Goal: Task Accomplishment & Management: Manage account settings

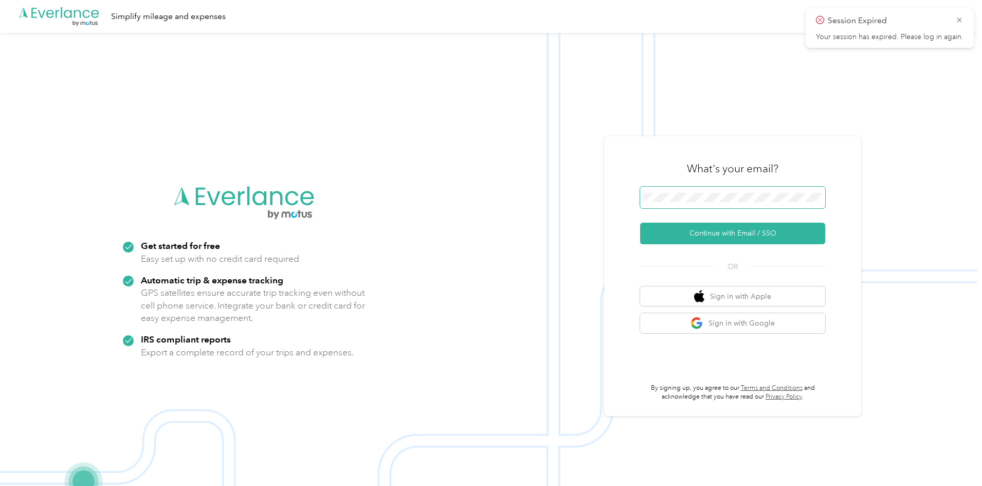
click at [667, 206] on span at bounding box center [732, 198] width 185 height 22
click at [708, 238] on button "Continue with Email / SSO" at bounding box center [732, 234] width 185 height 22
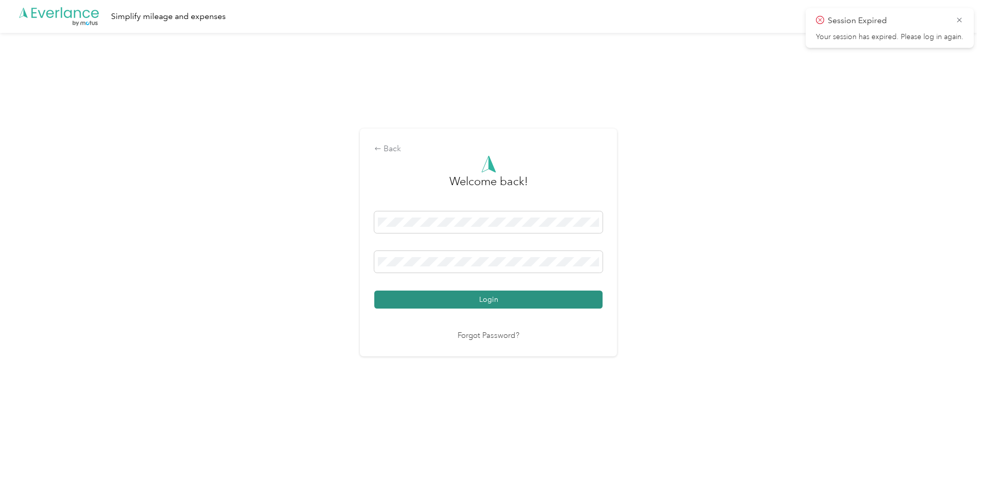
click at [457, 305] on button "Login" at bounding box center [488, 299] width 228 height 18
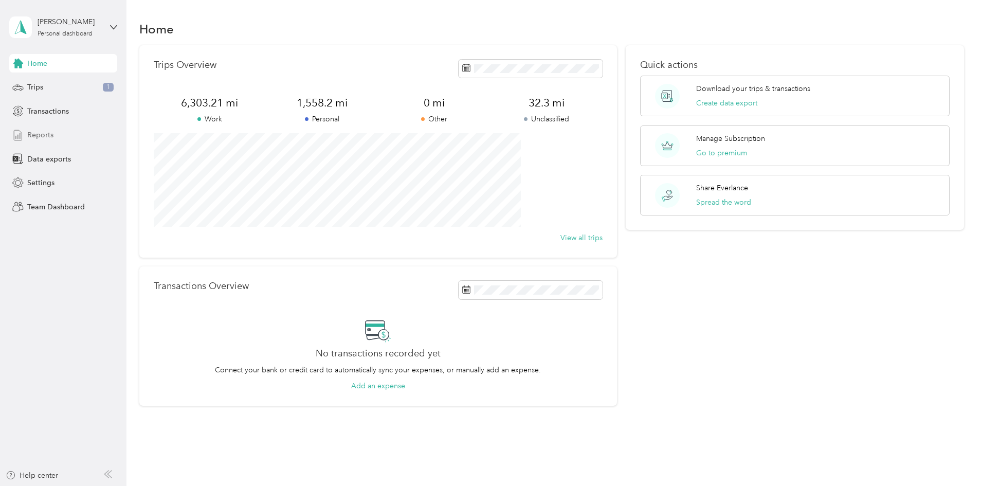
click at [45, 134] on span "Reports" at bounding box center [40, 135] width 26 height 11
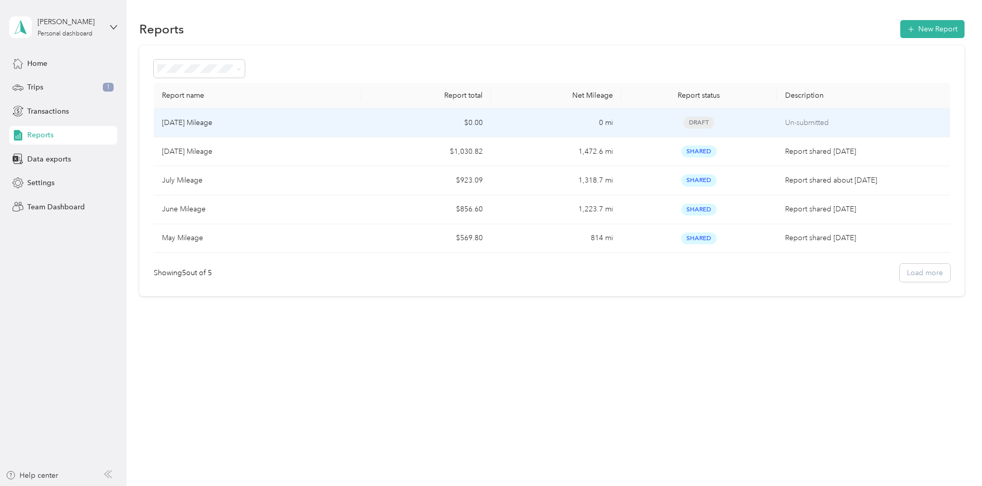
click at [212, 119] on p "[DATE] Mileage" at bounding box center [187, 122] width 50 height 11
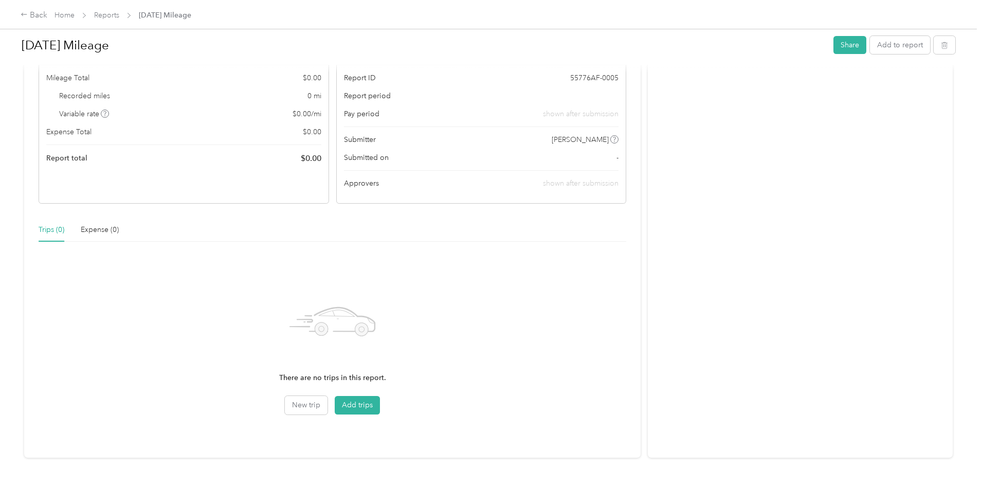
scroll to position [69, 0]
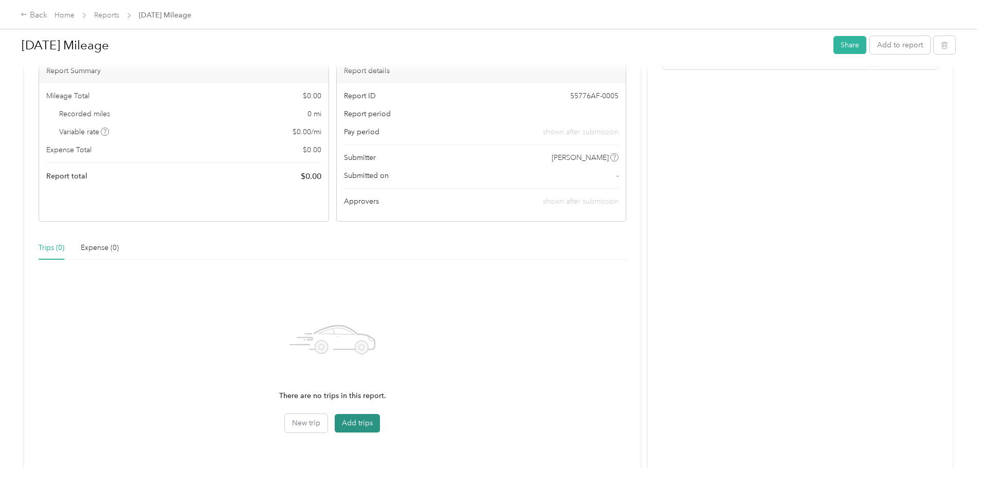
click at [380, 428] on button "Add trips" at bounding box center [357, 423] width 45 height 19
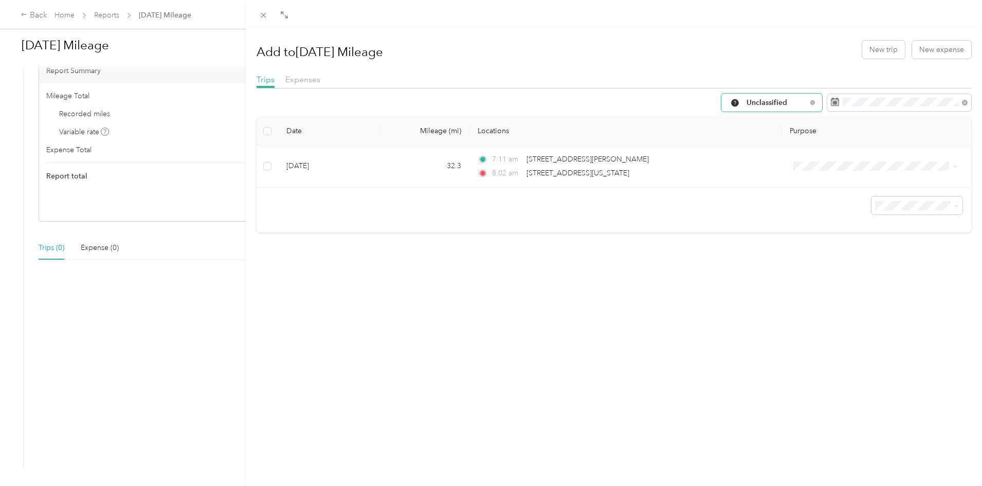
click at [770, 103] on span "Unclassified" at bounding box center [776, 102] width 60 height 7
click at [749, 158] on span "Work" at bounding box center [801, 157] width 124 height 11
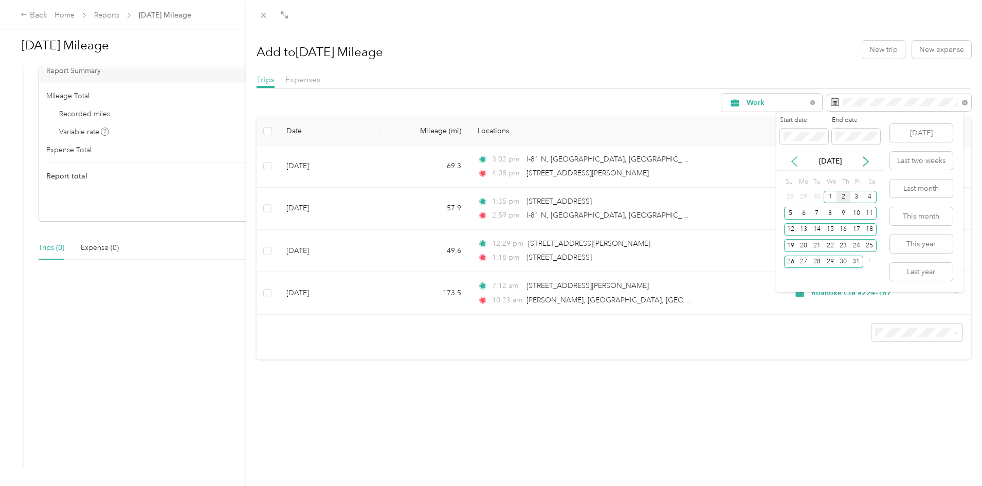
click at [790, 160] on icon at bounding box center [794, 161] width 10 height 10
click at [805, 195] on div "1" at bounding box center [803, 197] width 13 height 13
click at [818, 258] on div "30" at bounding box center [816, 262] width 13 height 13
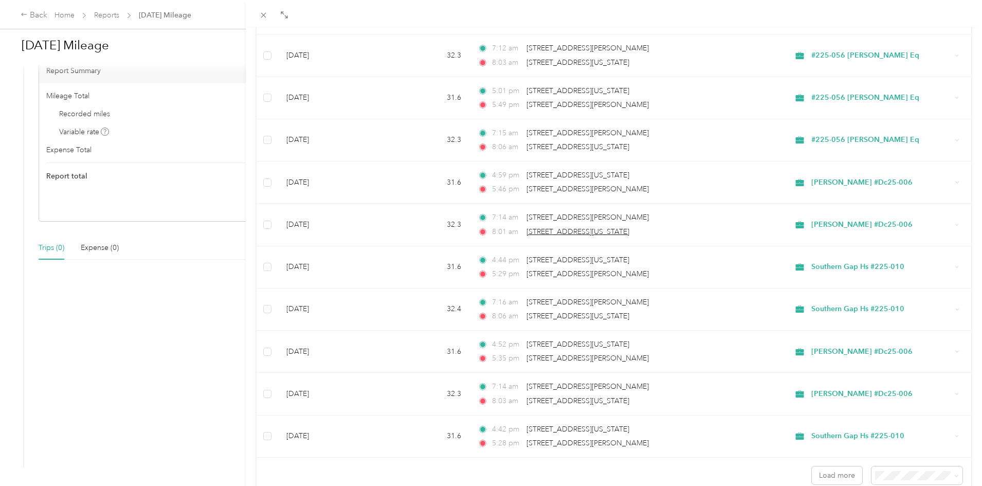
scroll to position [796, 0]
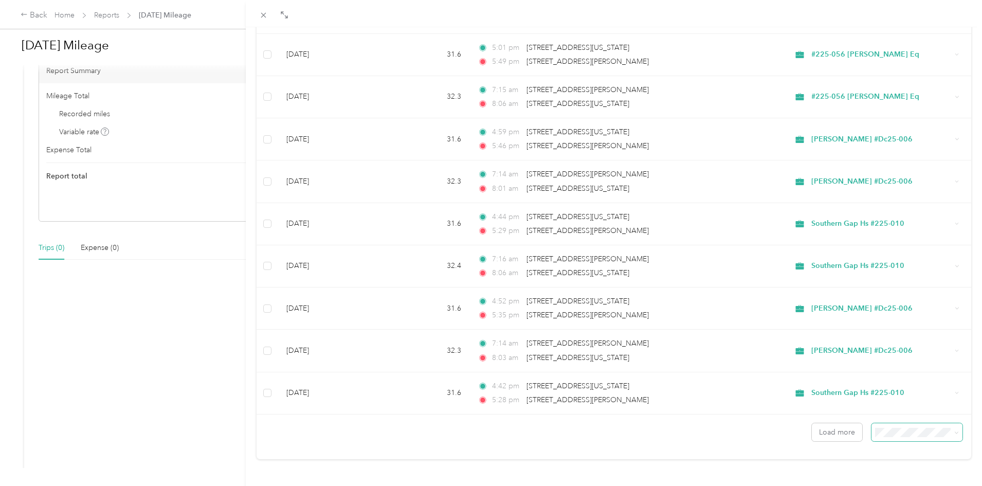
click at [955, 432] on icon at bounding box center [956, 433] width 3 height 2
click at [907, 391] on li "50 per load" at bounding box center [909, 387] width 91 height 18
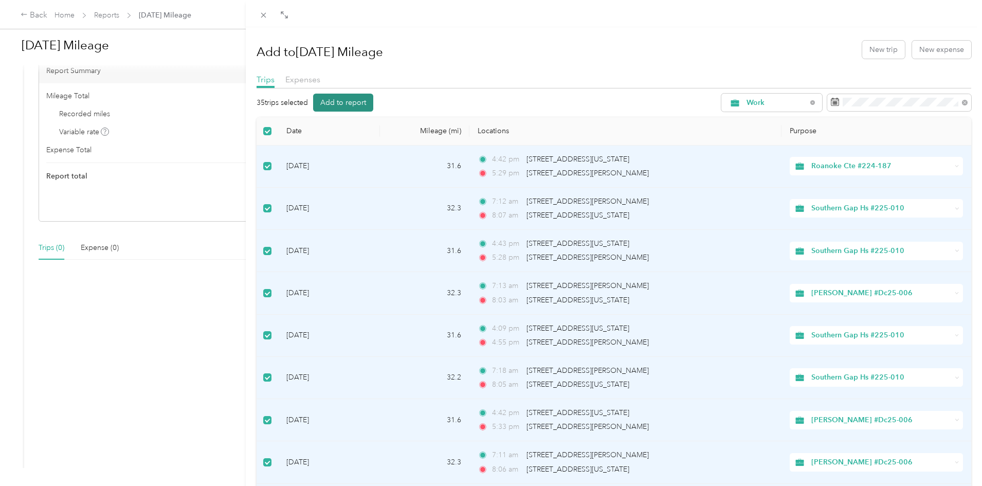
click at [333, 100] on button "Add to report" at bounding box center [343, 103] width 60 height 18
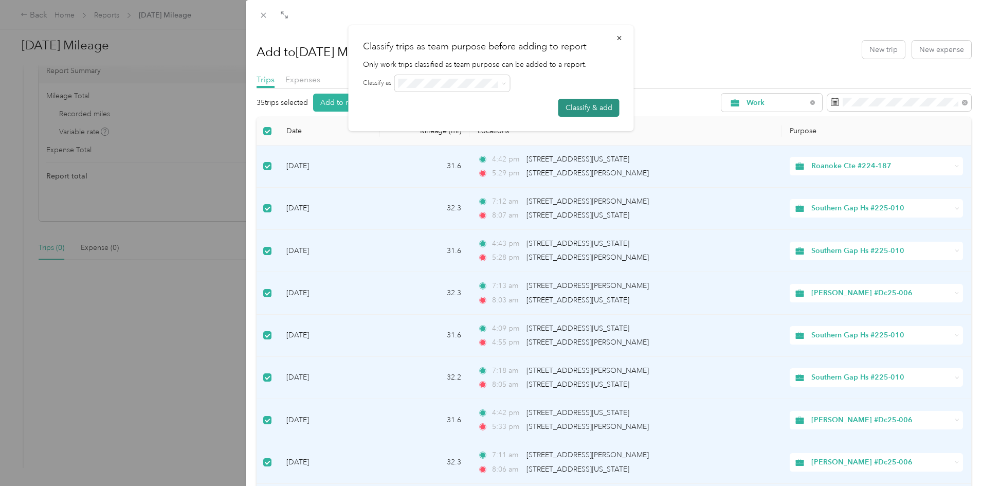
click at [589, 106] on button "Classify & add" at bounding box center [588, 108] width 61 height 18
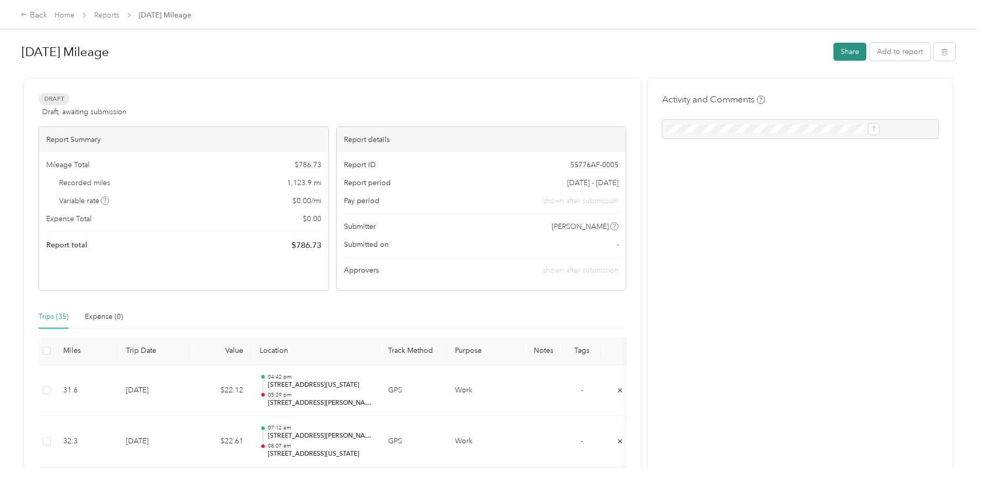
click at [833, 56] on button "Share" at bounding box center [849, 52] width 33 height 18
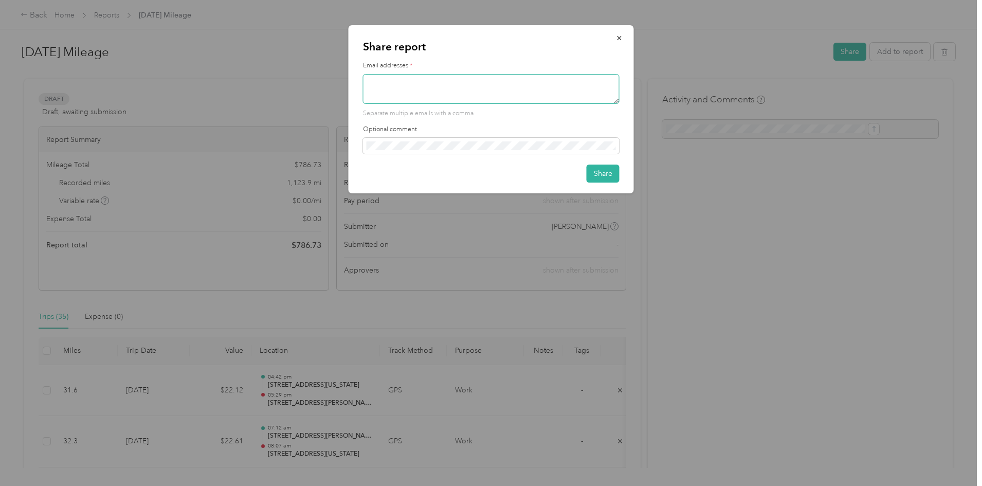
click at [397, 93] on textarea at bounding box center [491, 89] width 257 height 30
type textarea "[PERSON_NAME][EMAIL_ADDRESS][PERSON_NAME][DOMAIN_NAME]"
click at [598, 173] on button "Share" at bounding box center [603, 174] width 33 height 18
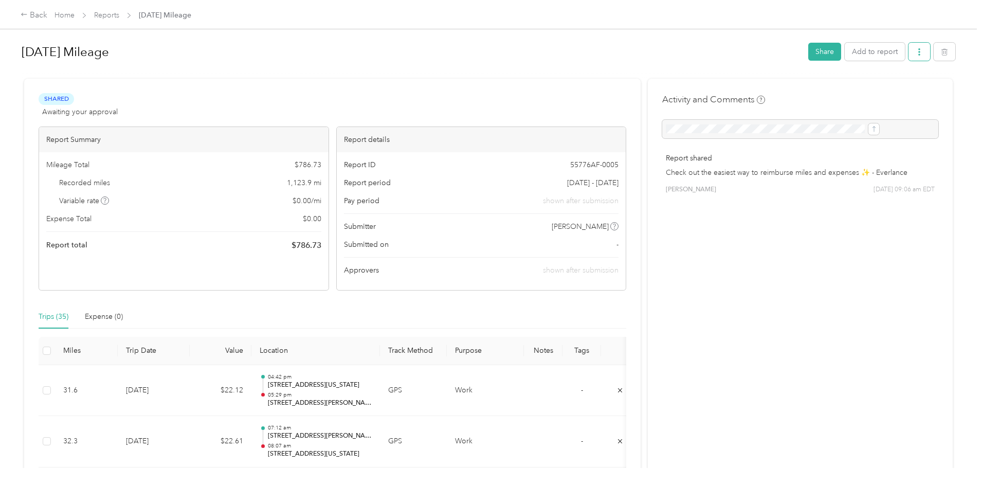
click at [916, 53] on icon "button" at bounding box center [919, 51] width 7 height 7
click at [812, 75] on span "Copy share link" at bounding box center [814, 71] width 50 height 11
click at [916, 50] on icon "button" at bounding box center [919, 51] width 7 height 7
click at [813, 72] on span "Copy share link" at bounding box center [814, 71] width 50 height 11
click at [918, 54] on icon "button" at bounding box center [919, 51] width 2 height 7
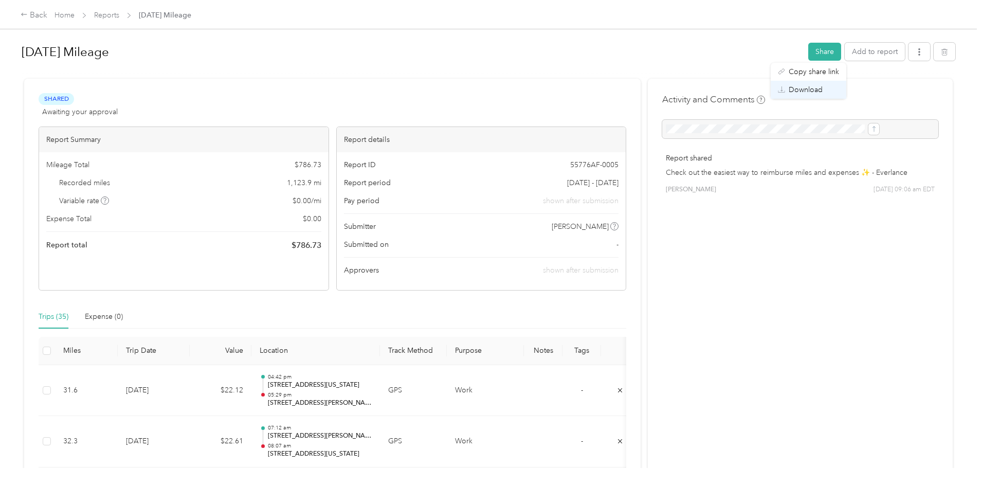
click at [816, 93] on span "Download" at bounding box center [806, 89] width 34 height 11
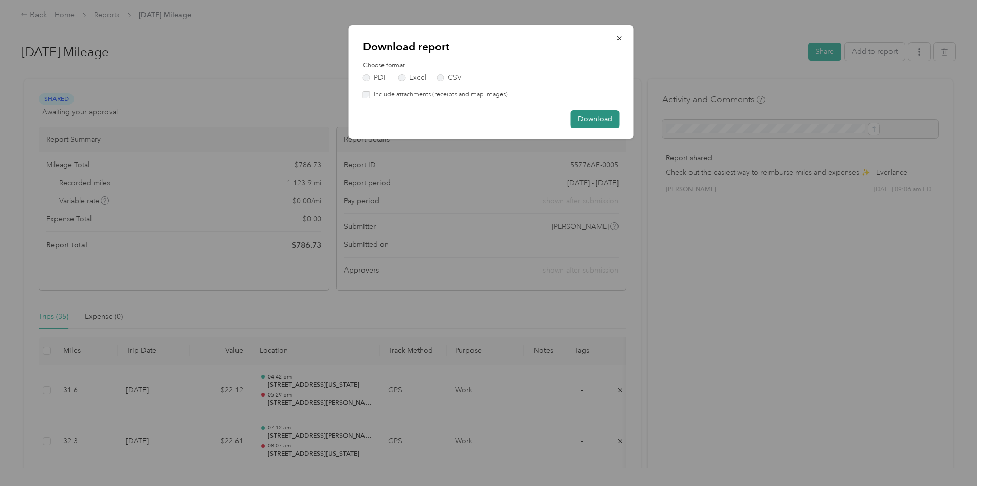
click at [589, 119] on button "Download" at bounding box center [595, 119] width 49 height 18
